Goal: Transaction & Acquisition: Purchase product/service

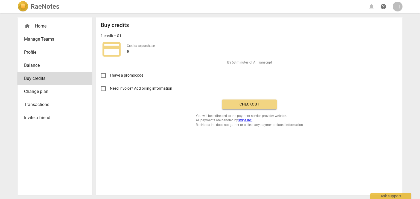
click at [248, 106] on span "Checkout" at bounding box center [249, 104] width 46 height 5
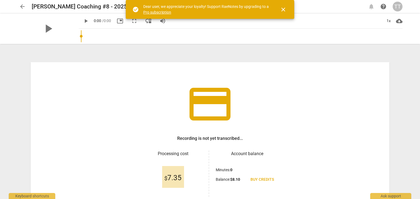
scroll to position [47, 0]
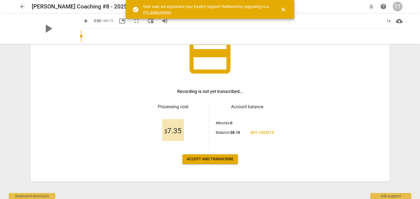
click at [192, 160] on span "Accept and transcribe" at bounding box center [210, 159] width 47 height 5
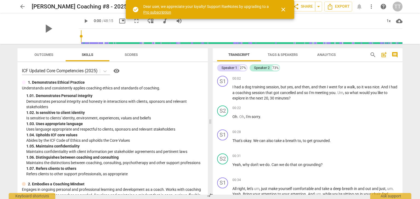
click at [288, 7] on span "close" at bounding box center [283, 9] width 13 height 7
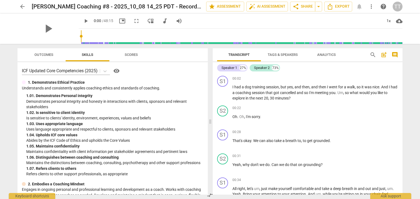
click at [25, 6] on span "arrow_back" at bounding box center [22, 6] width 7 height 7
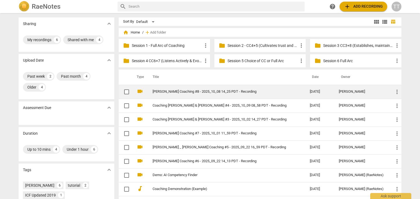
click at [189, 94] on link "[PERSON_NAME] Coaching #8 - 2025_10_08 14_25 PDT - Recording" at bounding box center [220, 92] width 137 height 4
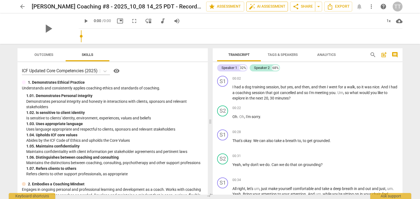
click at [269, 5] on span "auto_fix_high AI Assessment" at bounding box center [267, 6] width 37 height 7
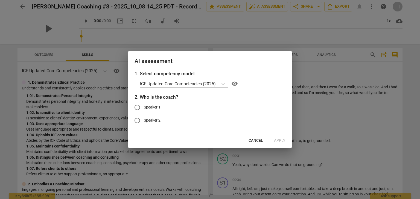
click at [260, 139] on span "Cancel" at bounding box center [255, 140] width 14 height 5
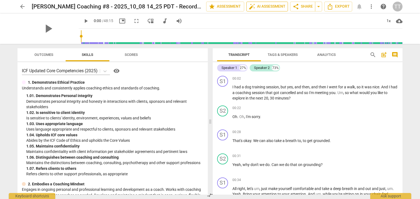
click at [253, 11] on button "auto_fix_high AI Assessment" at bounding box center [267, 7] width 42 height 10
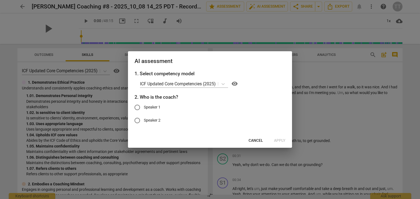
click at [158, 108] on span "Speaker 1" at bounding box center [152, 108] width 17 height 6
click at [144, 108] on input "Speaker 1" at bounding box center [137, 107] width 13 height 13
radio input "true"
click at [281, 140] on span "Apply" at bounding box center [279, 140] width 11 height 5
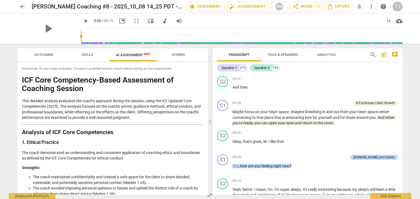
click at [17, 3] on span "arrow_back" at bounding box center [22, 6] width 10 height 7
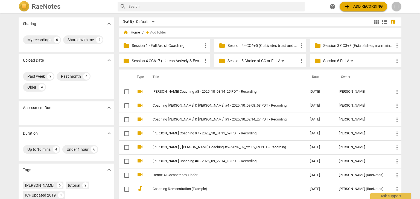
click at [364, 9] on span "add Add recording" at bounding box center [363, 6] width 39 height 7
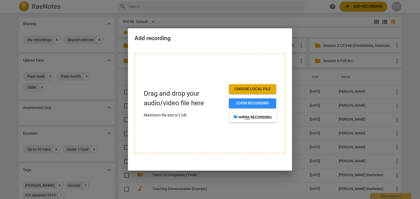
click at [244, 90] on span "Choose local file" at bounding box center [252, 89] width 39 height 5
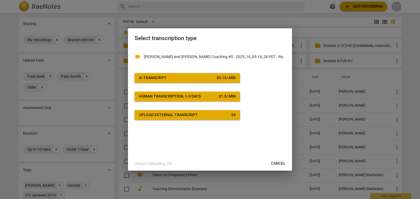
click at [187, 78] on span "AI Transcript $ 0.15 / min" at bounding box center [187, 77] width 97 height 5
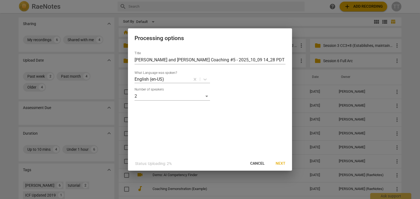
click at [280, 166] on span "Next" at bounding box center [280, 163] width 10 height 5
